Goal: Transaction & Acquisition: Register for event/course

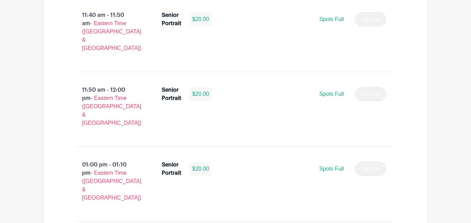
scroll to position [1730, 0]
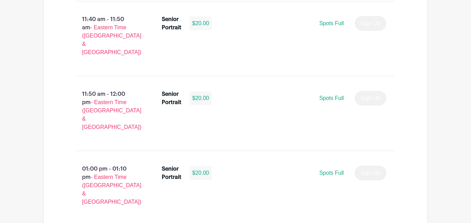
drag, startPoint x: 192, startPoint y: 56, endPoint x: 208, endPoint y: 56, distance: 16.2
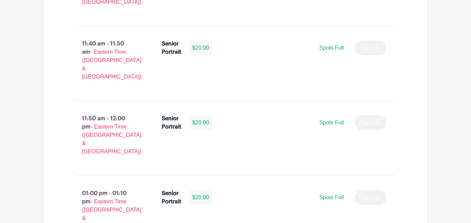
scroll to position [1705, 0]
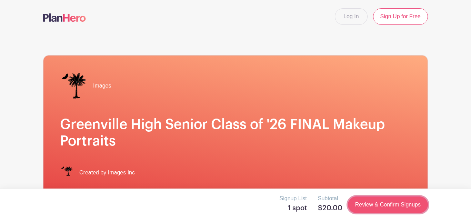
click at [363, 212] on link "Review & Confirm Signups" at bounding box center [388, 205] width 80 height 17
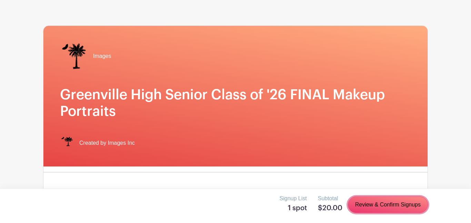
scroll to position [31, 0]
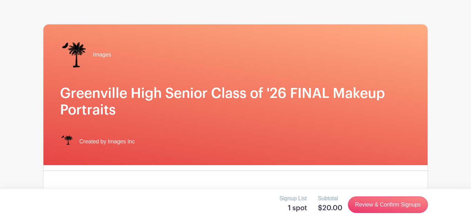
click at [415, 71] on div "Images Greenville High Senior Class of '26 FINAL Makeup Portraits Created by Im…" at bounding box center [235, 94] width 384 height 141
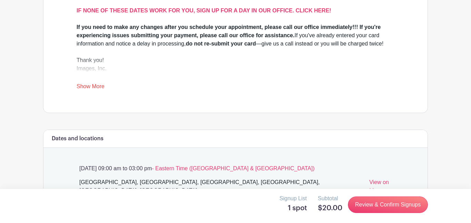
scroll to position [284, 0]
